Goal: Task Accomplishment & Management: Use online tool/utility

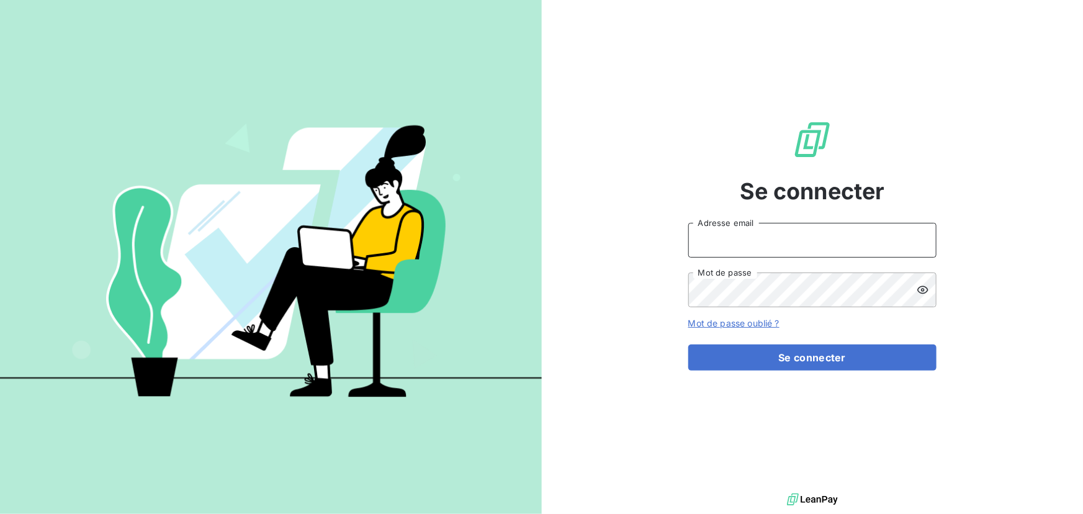
type input "[EMAIL_ADDRESS][DOMAIN_NAME]"
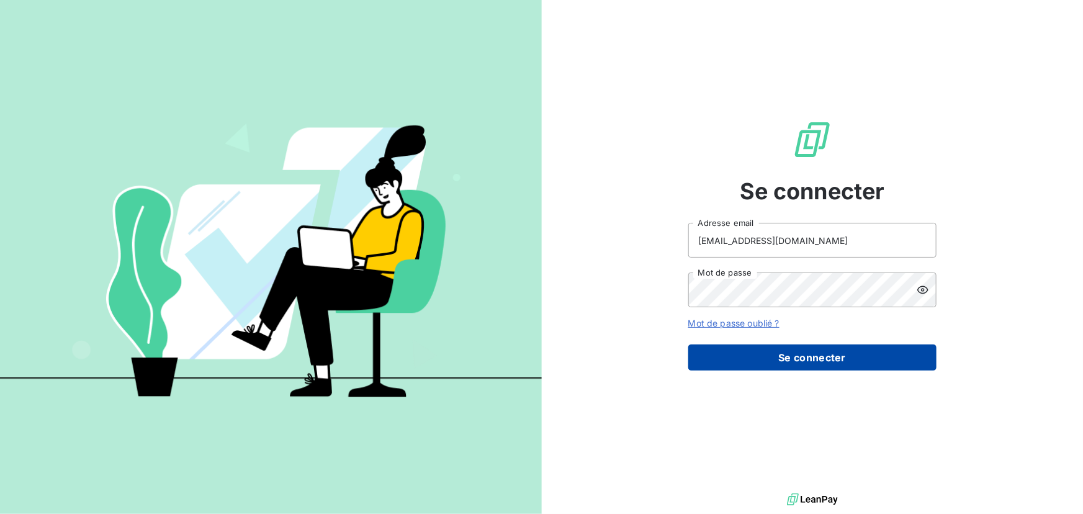
click at [801, 356] on button "Se connecter" at bounding box center [812, 357] width 248 height 26
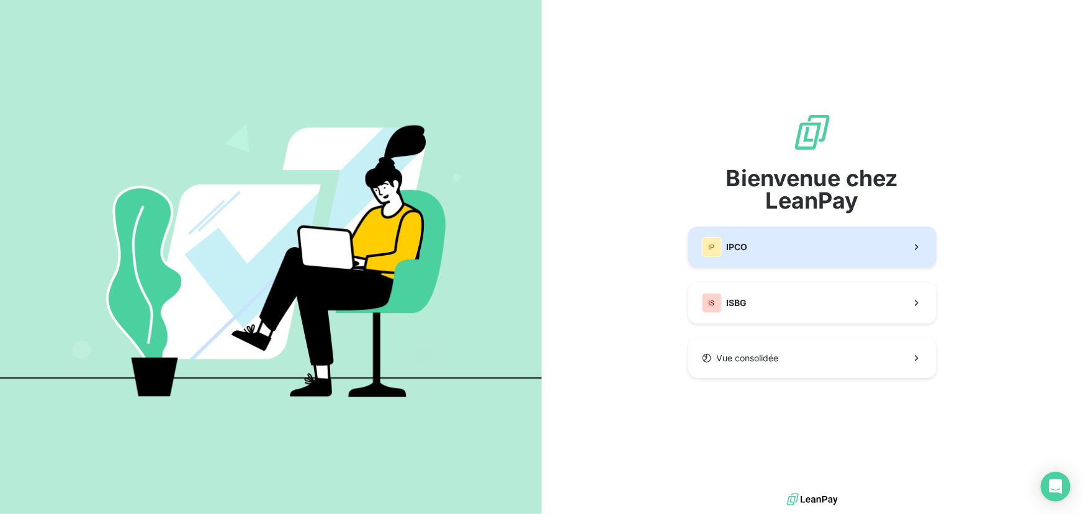
click at [774, 246] on button "IP IPCO" at bounding box center [812, 246] width 248 height 41
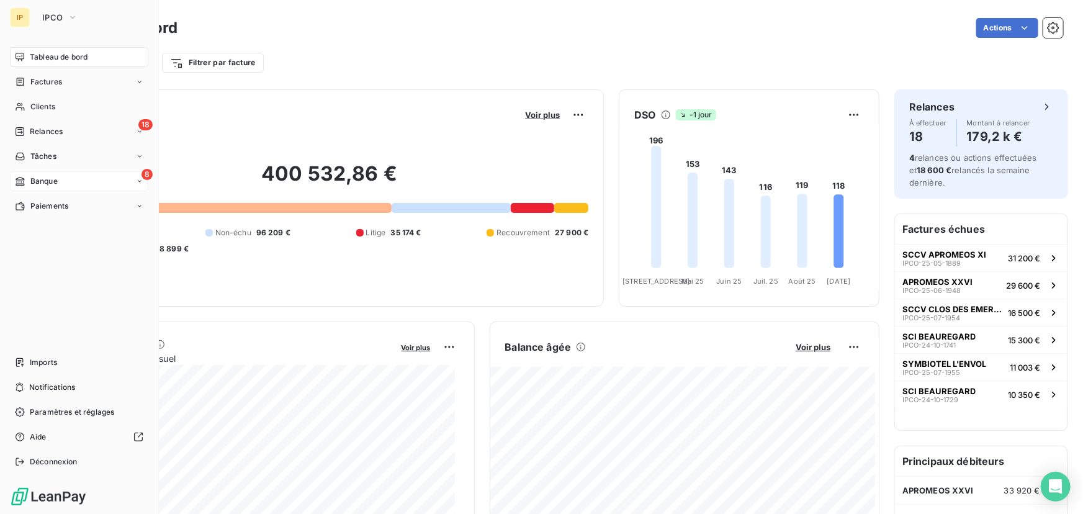
click at [50, 181] on span "Banque" at bounding box center [43, 181] width 27 height 11
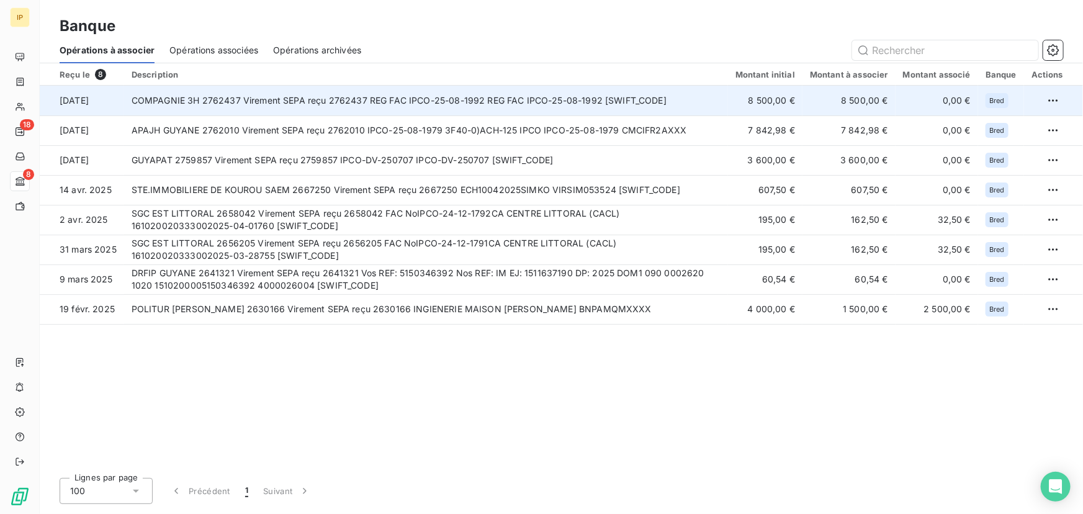
click at [565, 99] on td "COMPAGNIE 3H 2762437 Virement SEPA reçu 2762437 REG FAC IPCO-25-08-1992 REG FAC…" at bounding box center [426, 101] width 604 height 30
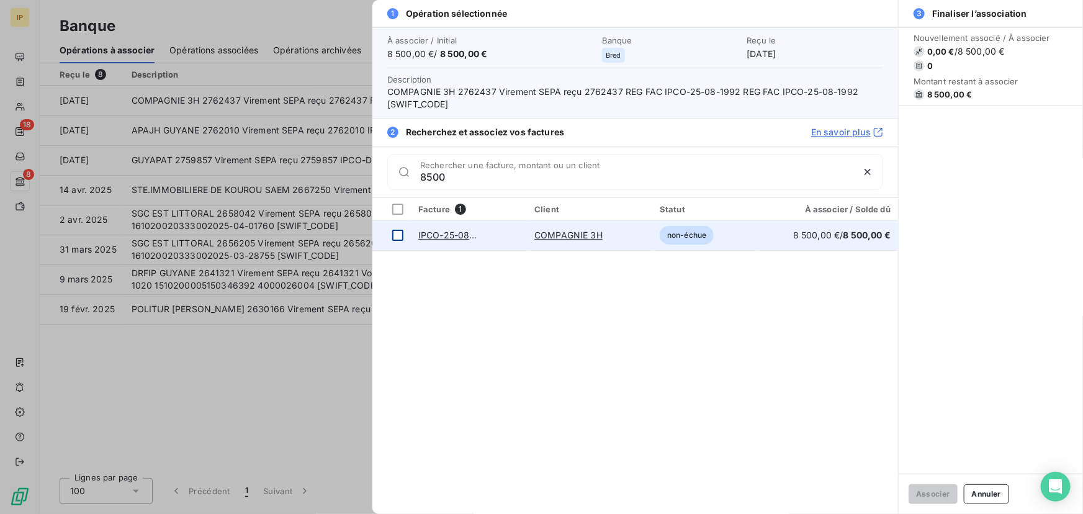
type input "8500"
click at [398, 233] on div at bounding box center [397, 235] width 11 height 11
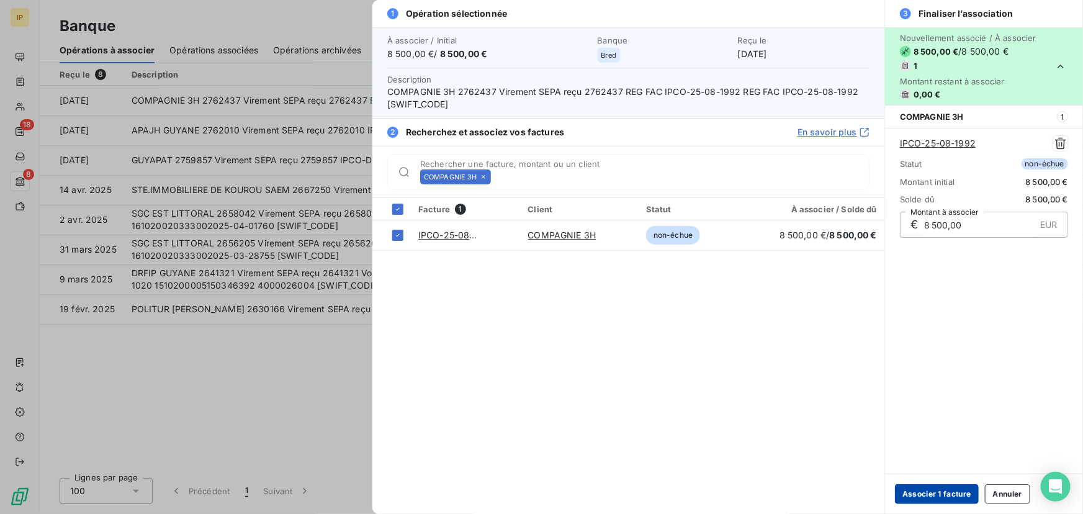
click at [929, 493] on button "Associer 1 facture" at bounding box center [937, 494] width 84 height 20
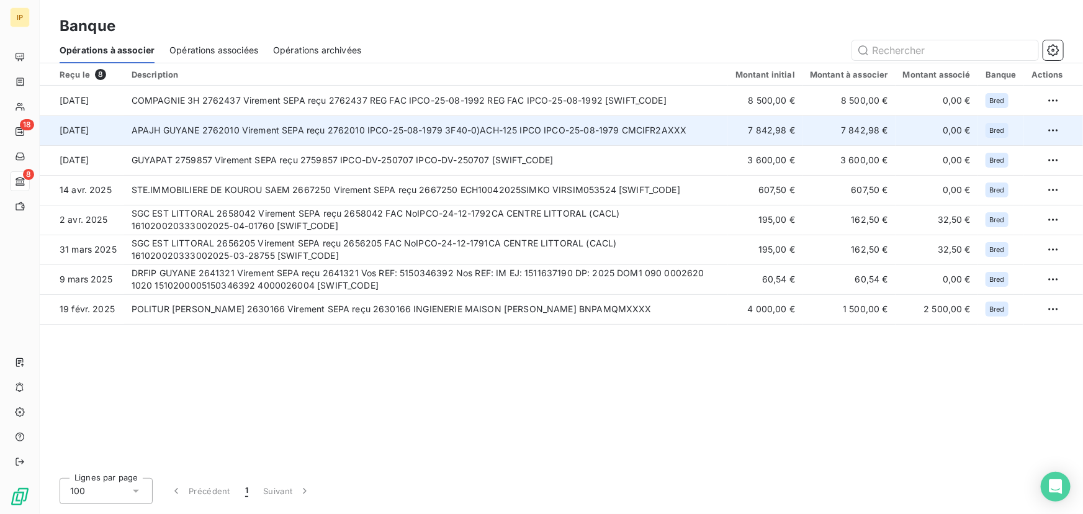
click at [357, 133] on td "APAJH GUYANE 2762010 Virement SEPA reçu 2762010 IPCO-25-08-1979 3F40-0)ACH-125 …" at bounding box center [426, 130] width 604 height 30
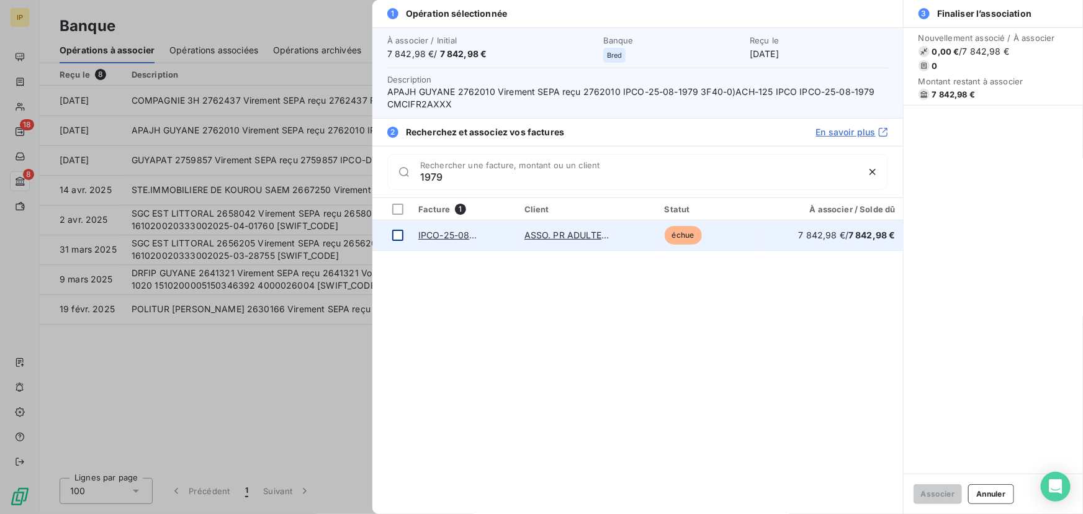
type input "1979"
click at [398, 233] on div at bounding box center [397, 235] width 11 height 11
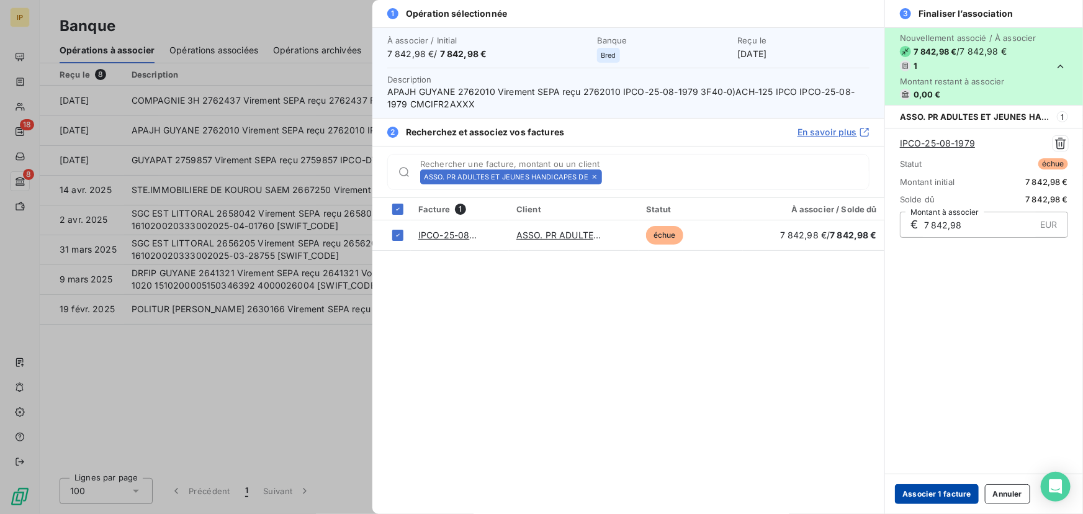
click at [937, 498] on button "Associer 1 facture" at bounding box center [937, 494] width 84 height 20
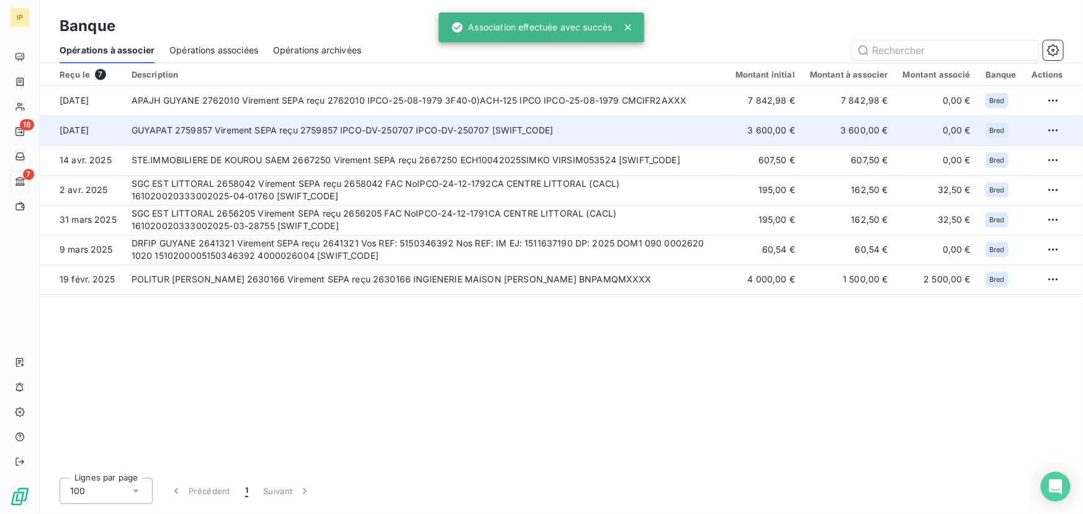
click at [399, 124] on td "GUYAPAT 2759857 Virement SEPA reçu 2759857 IPCO-DV-250707 IPCO-DV-250707 [SWIFT…" at bounding box center [426, 130] width 604 height 30
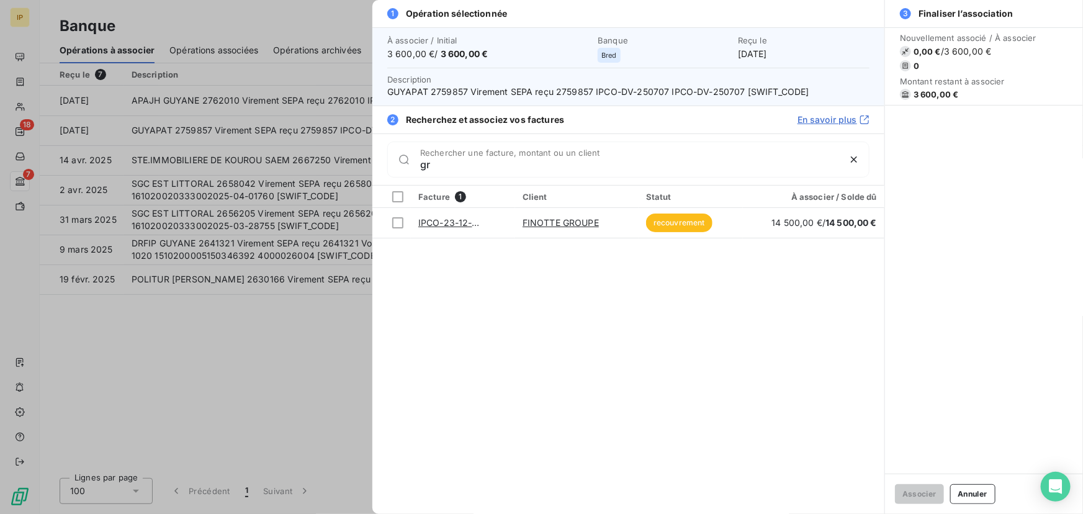
type input "g"
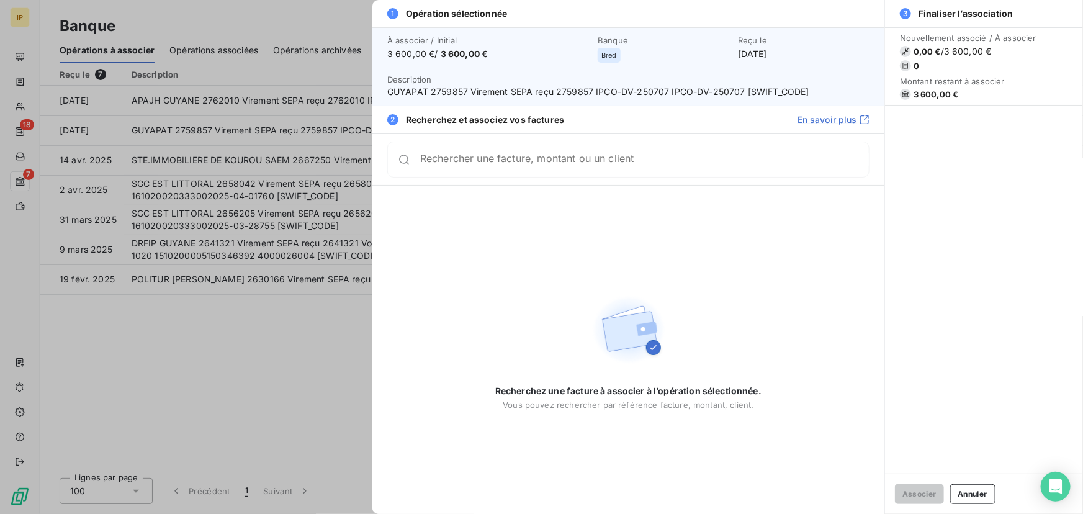
click at [267, 324] on div at bounding box center [541, 257] width 1083 height 514
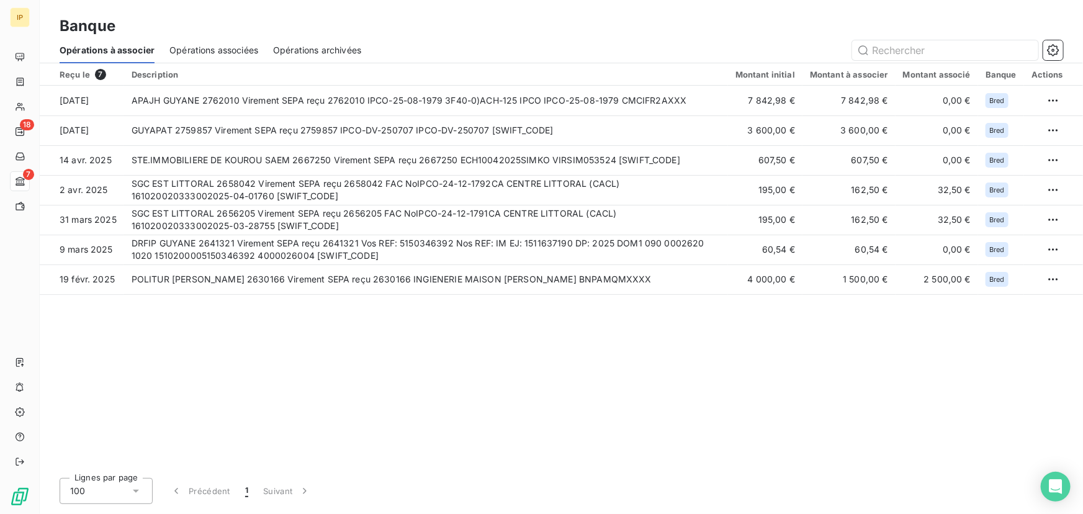
click at [228, 51] on span "Opérations associées" at bounding box center [213, 50] width 89 height 12
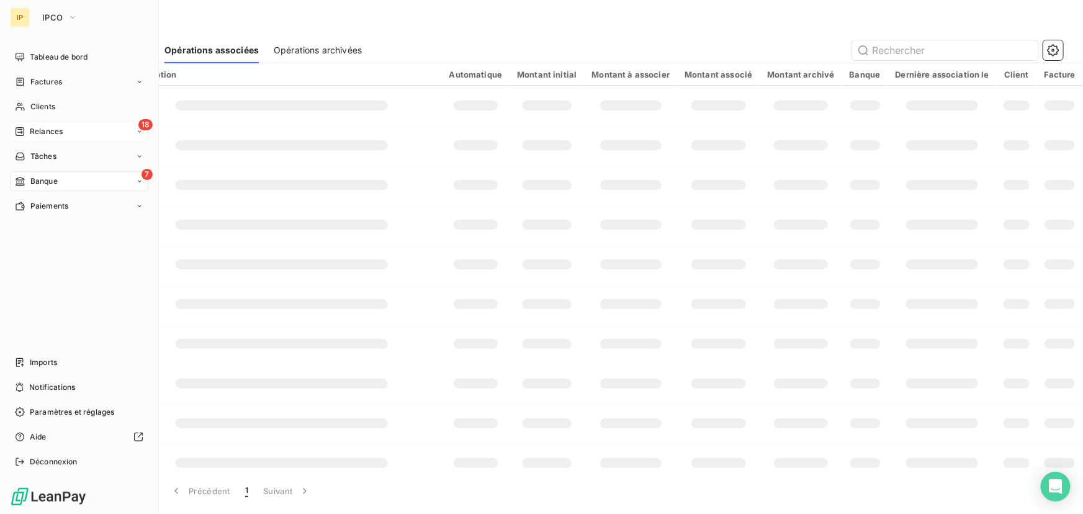
click at [40, 130] on span "Relances" at bounding box center [46, 131] width 33 height 11
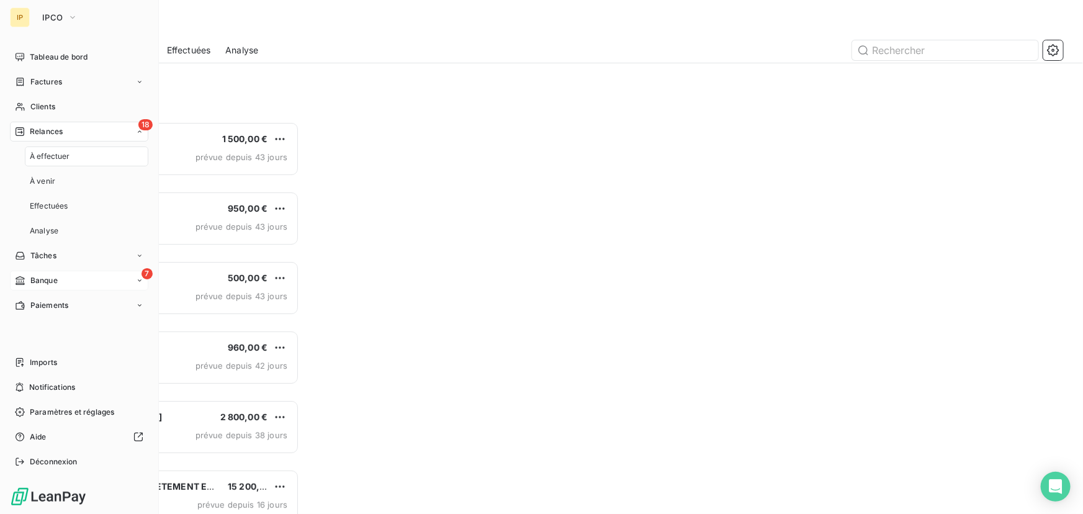
scroll to position [9, 9]
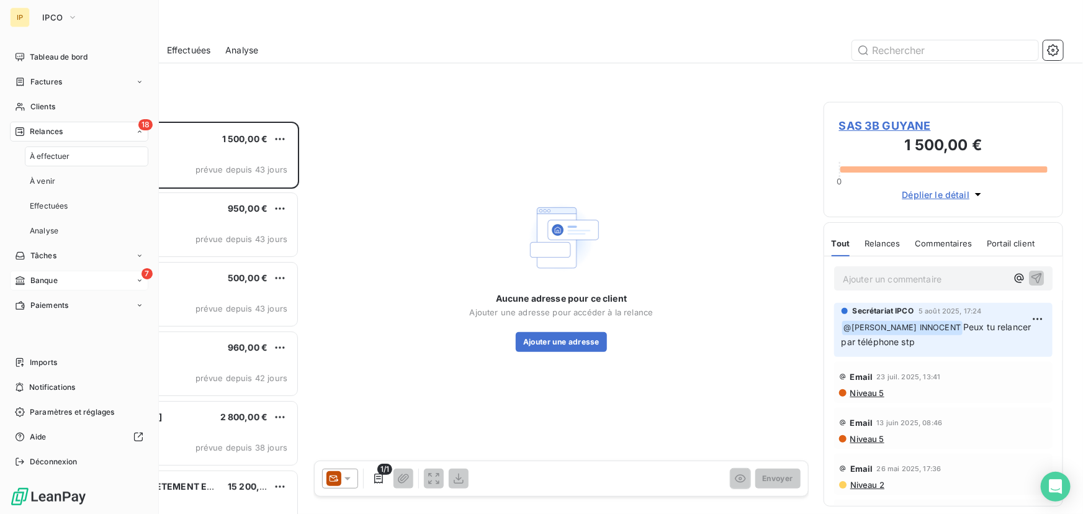
click at [58, 135] on span "Relances" at bounding box center [46, 131] width 33 height 11
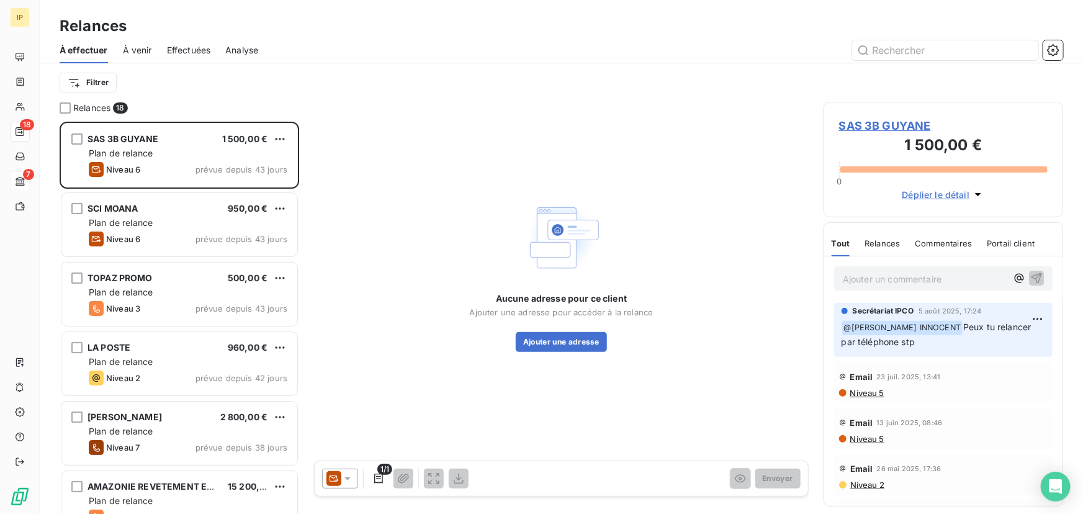
click at [217, 76] on div "Filtrer" at bounding box center [561, 83] width 1003 height 24
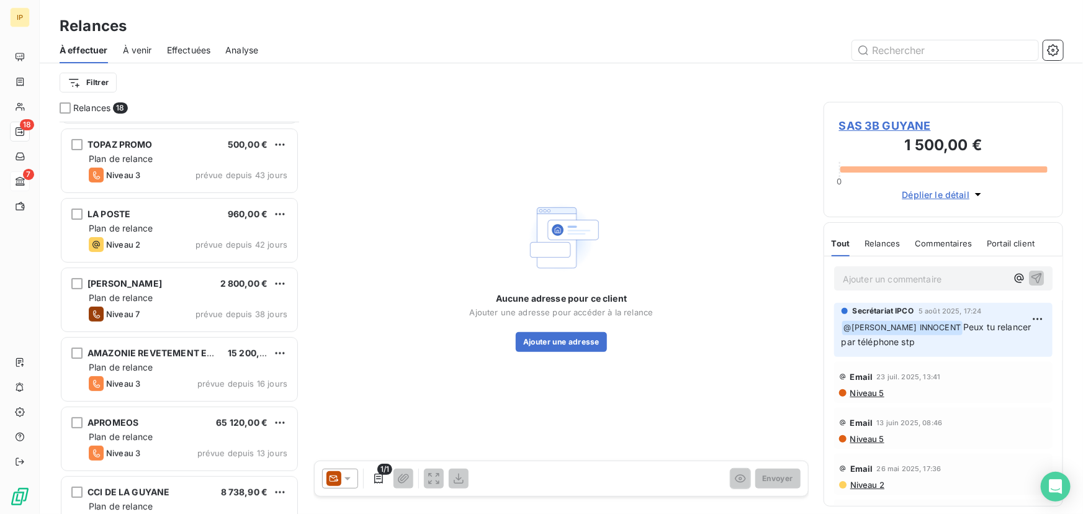
scroll to position [151, 0]
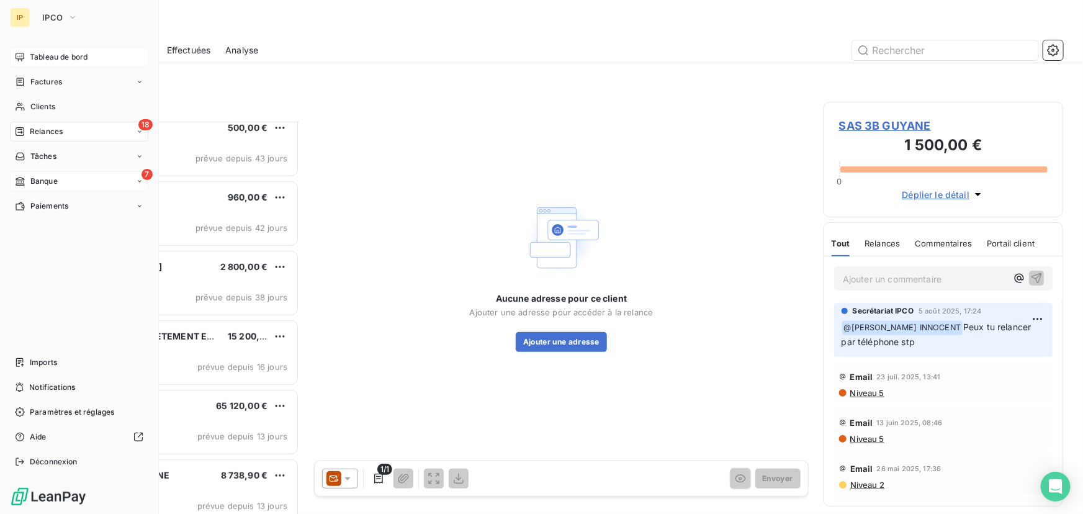
click at [48, 63] on div "Tableau de bord" at bounding box center [79, 57] width 138 height 20
